Goal: Information Seeking & Learning: Understand process/instructions

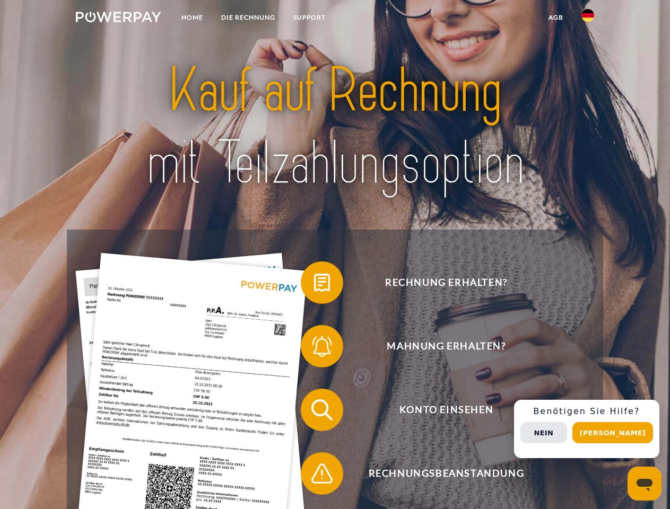
click at [118, 19] on img at bounding box center [118, 17] width 85 height 11
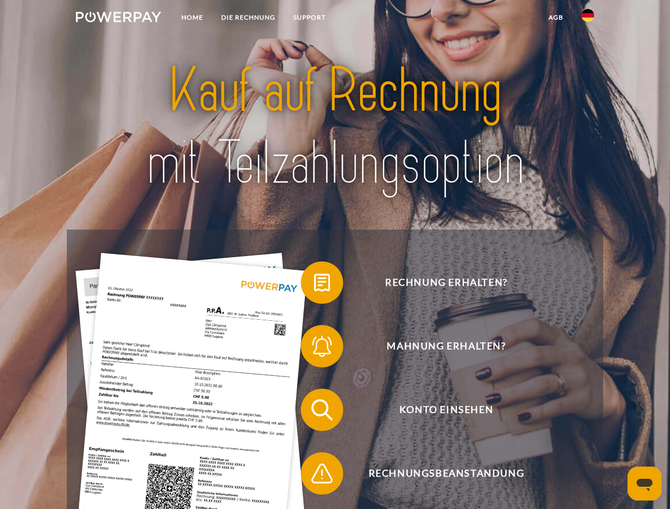
click at [588, 19] on img at bounding box center [588, 15] width 13 height 13
click at [556, 18] on link "agb" at bounding box center [556, 17] width 33 height 19
click at [314, 285] on span at bounding box center [306, 282] width 53 height 53
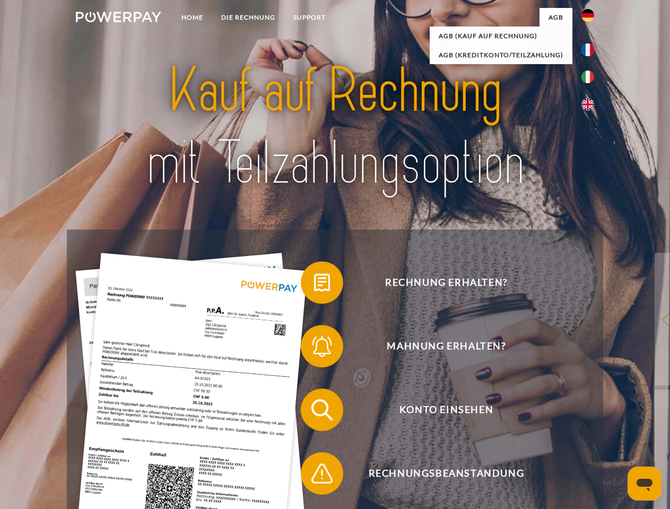
click at [314, 349] on span at bounding box center [306, 346] width 53 height 53
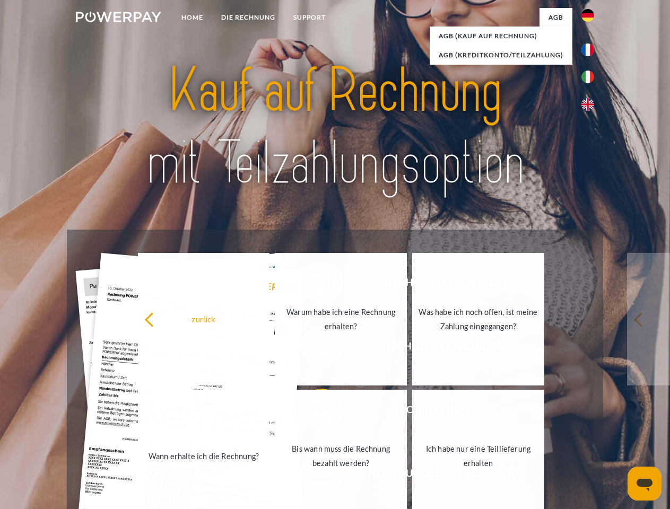
click at [314, 412] on link "Bis wann muss die Rechnung bezahlt werden?" at bounding box center [341, 456] width 132 height 133
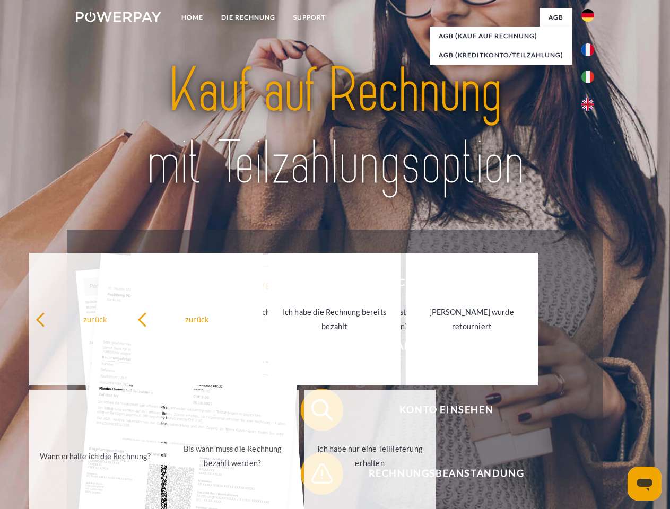
click at [314, 476] on span at bounding box center [306, 473] width 53 height 53
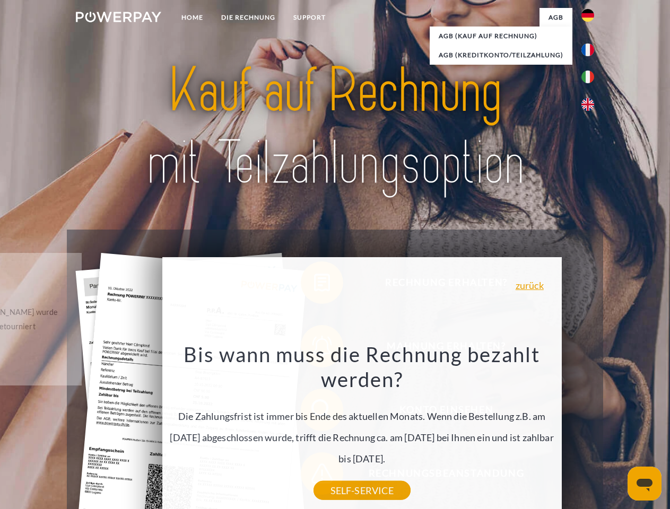
click at [591, 429] on div "Rechnung erhalten? Mahnung erhalten? Konto einsehen" at bounding box center [335, 442] width 536 height 425
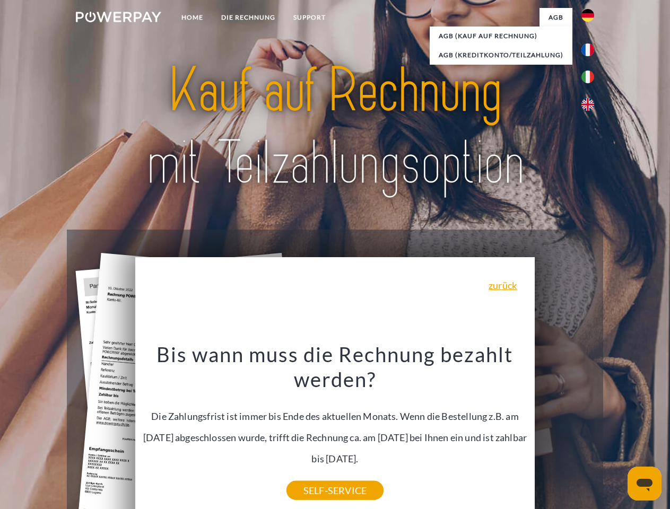
click at [565, 431] on span "Konto einsehen" at bounding box center [446, 410] width 260 height 42
click at [617, 433] on header "Home DIE RECHNUNG SUPPORT" at bounding box center [335, 366] width 670 height 733
